Goal: Entertainment & Leisure: Consume media (video, audio)

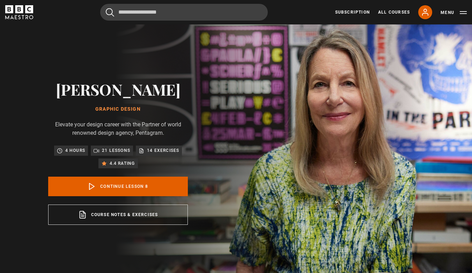
scroll to position [281, 0]
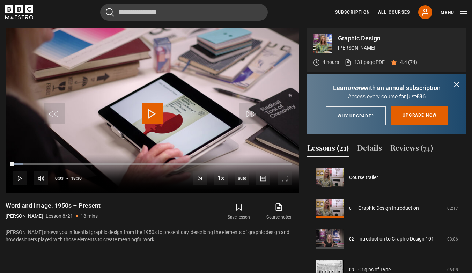
click at [158, 103] on span "Video Player" at bounding box center [152, 113] width 21 height 21
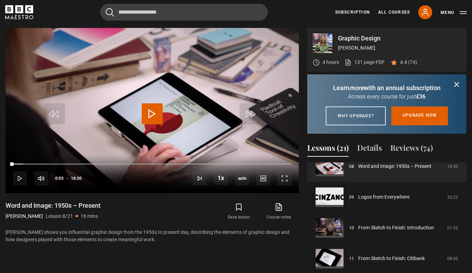
scroll to position [0, 0]
click at [290, 176] on span "Video Player" at bounding box center [285, 178] width 14 height 14
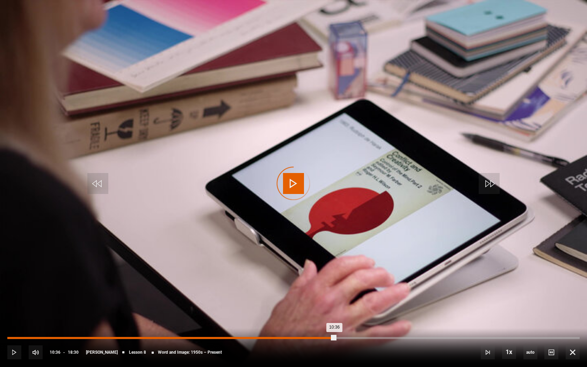
click at [335, 273] on div "Loaded : 5.41% 10:36 10:36" at bounding box center [293, 338] width 572 height 2
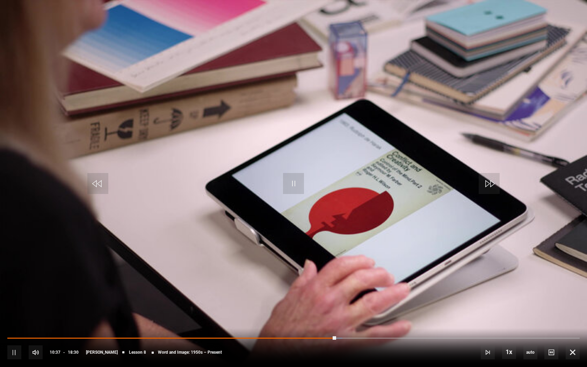
click at [410, 273] on div "10s Skip Back 10 seconds Pause 10s Skip Forward 10 seconds Loaded : 58.56% 11:4…" at bounding box center [293, 347] width 587 height 39
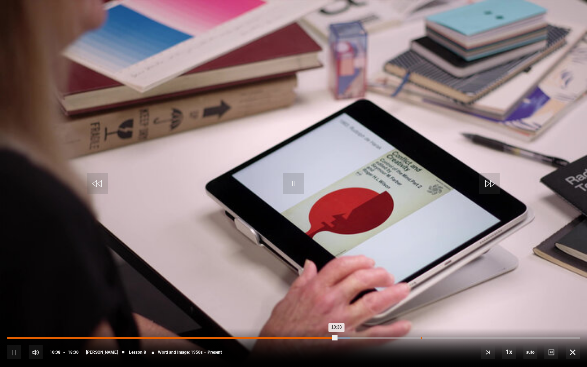
click at [420, 273] on div "Loaded : 59.91% 13:22 10:38" at bounding box center [293, 338] width 572 height 2
click at [445, 273] on div "14:07" at bounding box center [444, 338] width 1 height 2
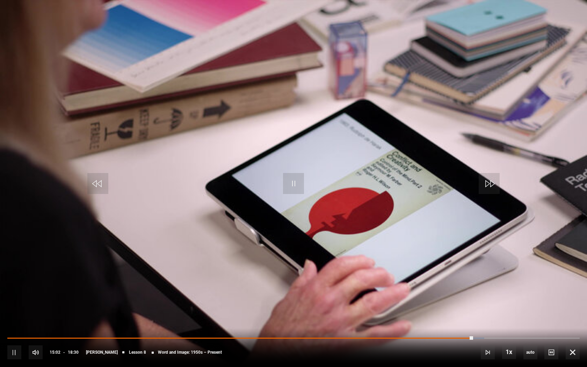
click at [472, 273] on div "10s Skip Back 10 seconds Pause 10s Skip Forward 10 seconds Loaded : 83.33% 15:0…" at bounding box center [293, 347] width 587 height 39
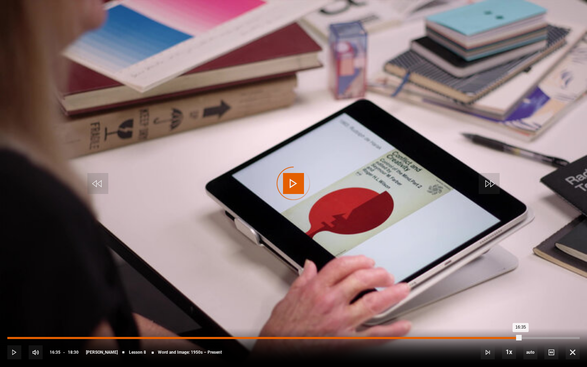
click at [472, 273] on div "Loaded : 84.23% 16:35 16:35" at bounding box center [293, 338] width 572 height 2
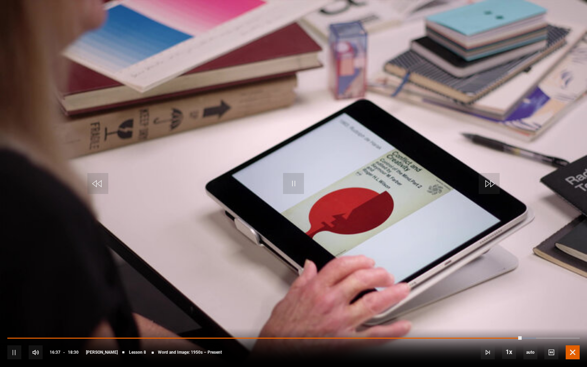
click at [472, 273] on span "Video Player" at bounding box center [572, 352] width 14 height 14
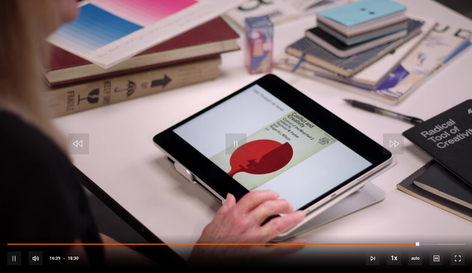
scroll to position [248, 0]
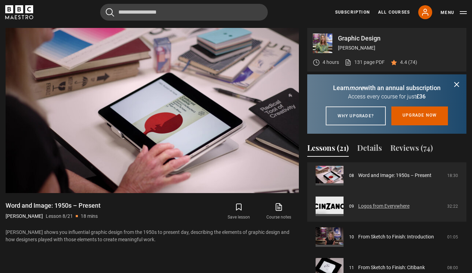
click at [358, 210] on link "Logos from Everywhere" at bounding box center [383, 205] width 51 height 7
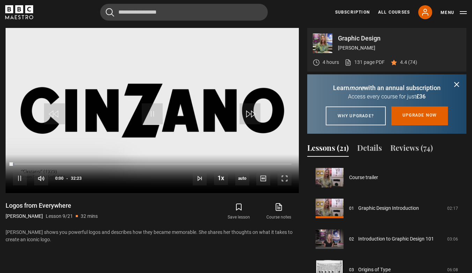
scroll to position [246, 0]
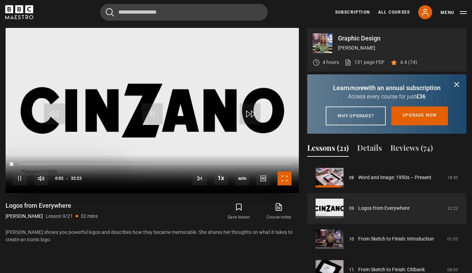
click at [287, 182] on span "Video Player" at bounding box center [285, 178] width 14 height 14
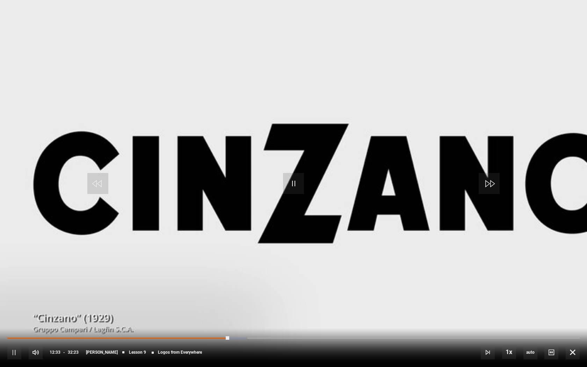
click at [381, 175] on video "Video Player" at bounding box center [293, 183] width 587 height 367
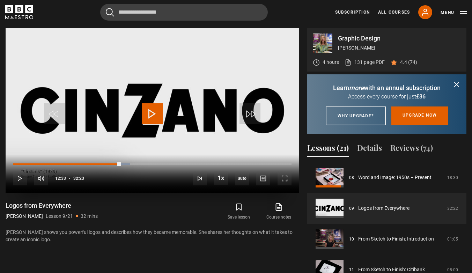
click at [170, 90] on video "Video Player" at bounding box center [152, 110] width 293 height 165
click at [284, 175] on span "Video Player" at bounding box center [285, 178] width 14 height 14
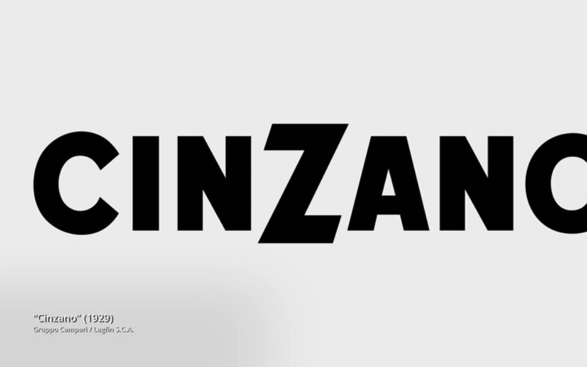
click at [369, 201] on video "Video Player" at bounding box center [293, 183] width 587 height 367
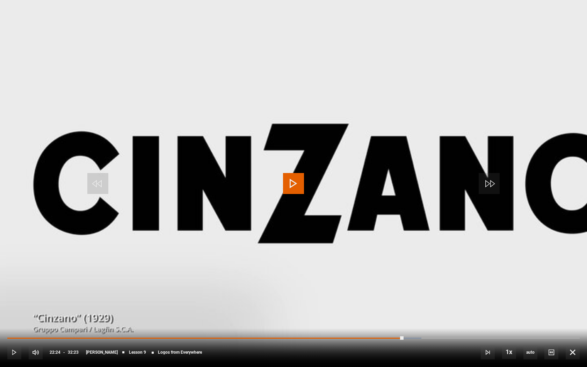
click at [369, 201] on video "Video Player" at bounding box center [293, 183] width 587 height 367
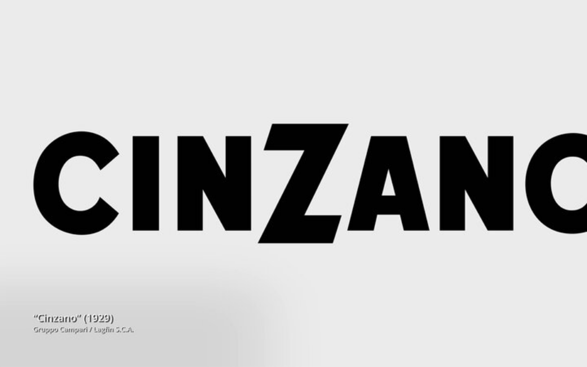
click at [373, 193] on video "Video Player" at bounding box center [293, 183] width 587 height 367
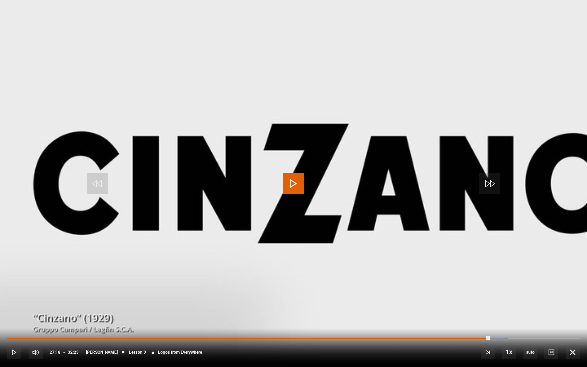
click at [373, 192] on video "Video Player" at bounding box center [293, 183] width 587 height 367
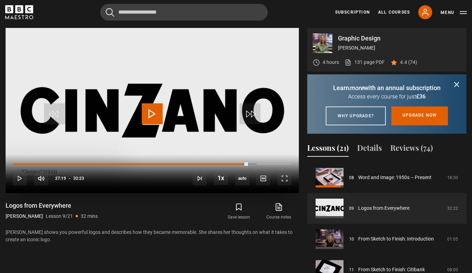
click at [171, 107] on video "Video Player" at bounding box center [152, 110] width 293 height 165
click at [292, 180] on div "10s Skip Back 10 seconds Pause 10s Skip Forward 10 seconds Loaded : 87.49% 29:3…" at bounding box center [152, 173] width 293 height 39
click at [287, 179] on span "Video Player" at bounding box center [285, 178] width 14 height 14
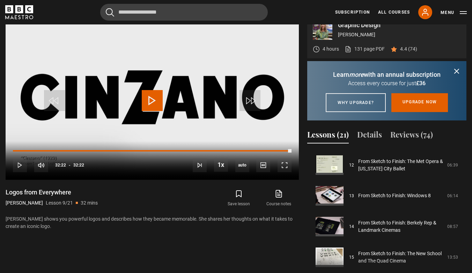
scroll to position [367, 0]
